Goal: Task Accomplishment & Management: Use online tool/utility

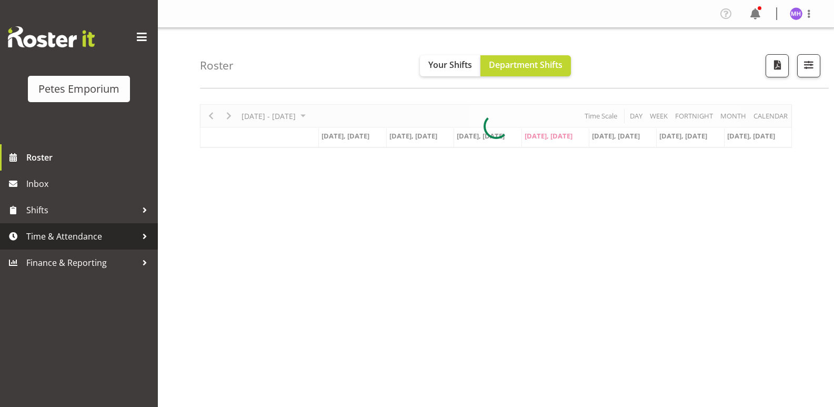
click at [92, 234] on span "Time & Attendance" at bounding box center [81, 236] width 111 height 16
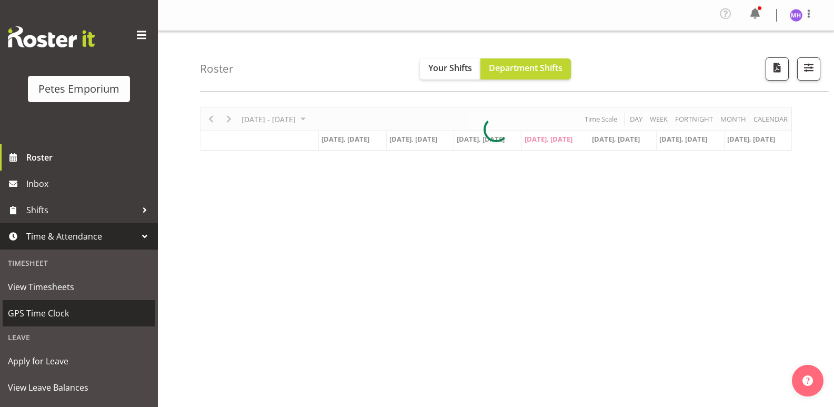
click at [91, 311] on span "GPS Time Clock" at bounding box center [79, 313] width 142 height 16
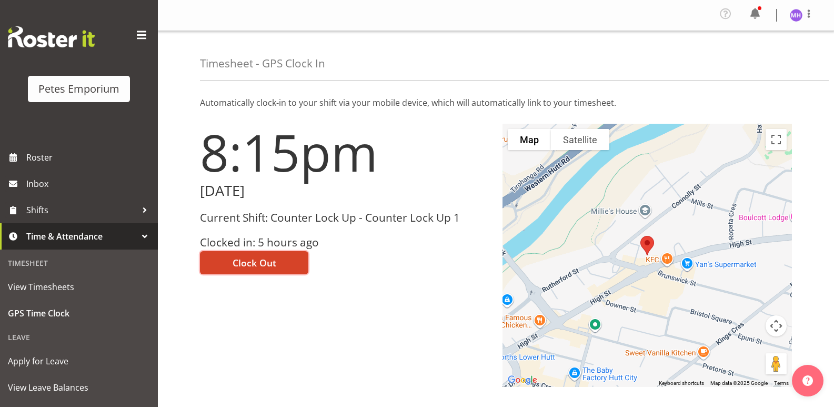
click at [259, 261] on span "Clock Out" at bounding box center [255, 263] width 44 height 14
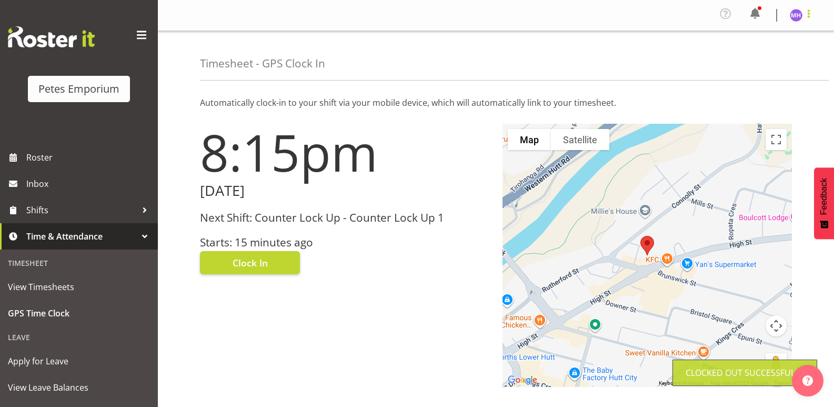
click at [812, 14] on span at bounding box center [809, 13] width 13 height 13
click at [770, 60] on link "Log Out" at bounding box center [764, 57] width 101 height 19
